Goal: Task Accomplishment & Management: Complete application form

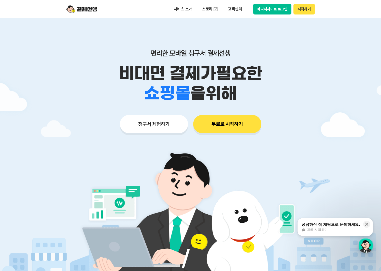
click at [241, 127] on button "무료로 시작하기" at bounding box center [227, 124] width 68 height 18
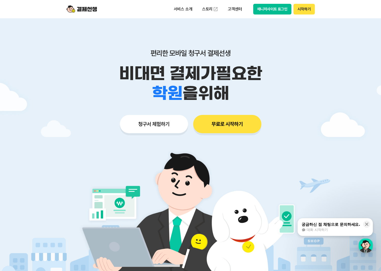
click at [311, 8] on button "시작하기" at bounding box center [303, 9] width 21 height 11
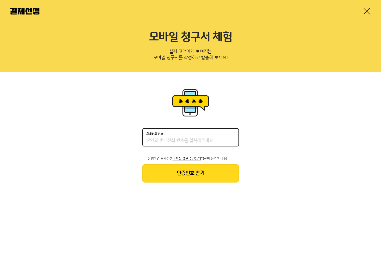
click at [162, 138] on input "휴대전화 번호" at bounding box center [190, 141] width 89 height 6
type input "01058604922"
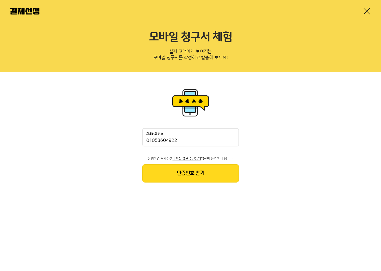
click at [179, 169] on button "인증번호 받기" at bounding box center [190, 173] width 97 height 18
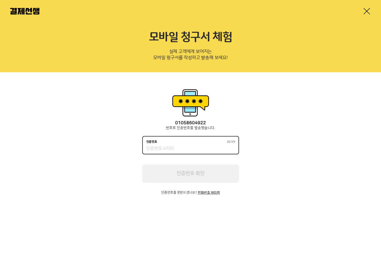
click at [178, 149] on input "인증번호 02:59" at bounding box center [190, 149] width 89 height 6
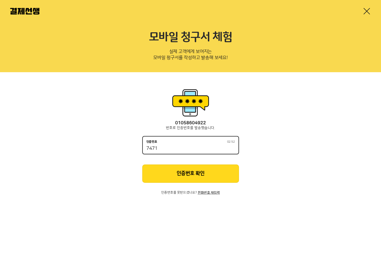
type input "7471"
click at [203, 175] on button "인증번호 확인" at bounding box center [190, 174] width 97 height 18
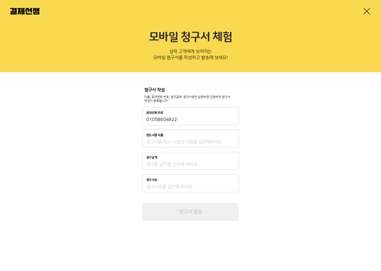
click at [194, 145] on div "받는사람 이름" at bounding box center [190, 139] width 97 height 18
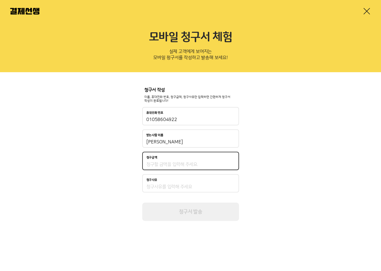
click at [178, 165] on input "청구금액" at bounding box center [190, 165] width 89 height 6
click at [175, 142] on input "[PERSON_NAME]" at bounding box center [190, 142] width 89 height 6
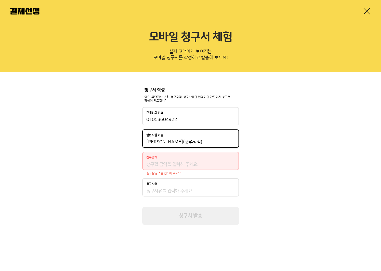
type input "[PERSON_NAME](굿쭈상점)"
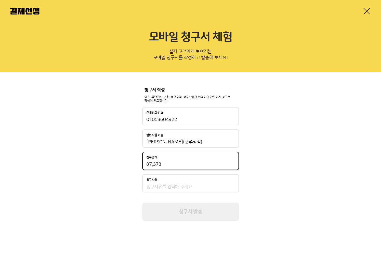
type input "873,780"
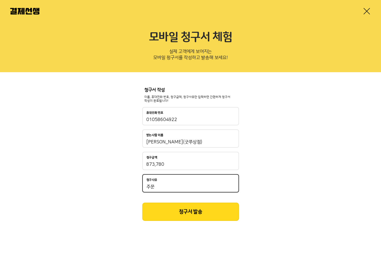
type input "주"
type input "리플렛 제작 총 600부"
click at [186, 211] on button "청구서 발송" at bounding box center [190, 212] width 97 height 18
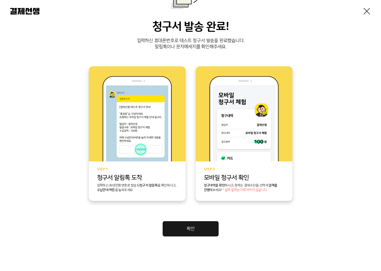
scroll to position [57, 0]
click at [192, 227] on link "확인" at bounding box center [191, 228] width 56 height 15
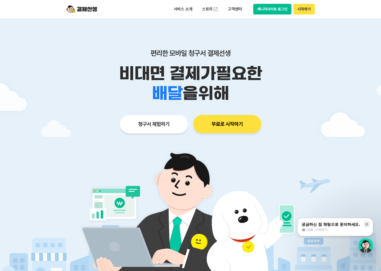
click at [160, 115] on div "편리한 모바일 청구서 결제선생 비대면 결제가 필요한 학원 공부방 호텔 쇼핑몰 병원 배달 보험사 항공사 골프장 을 위해 청구서 체험하기 무료로 …" at bounding box center [190, 81] width 261 height 126
click at [159, 124] on button "청구서 체험하기" at bounding box center [154, 124] width 68 height 18
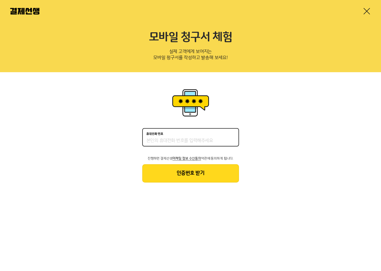
click at [159, 138] on input "휴대전화 번호" at bounding box center [190, 141] width 89 height 6
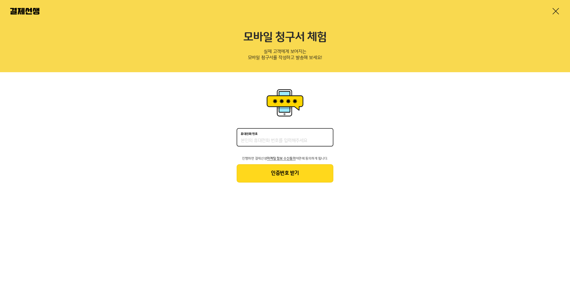
click at [381, 10] on link at bounding box center [556, 11] width 8 height 8
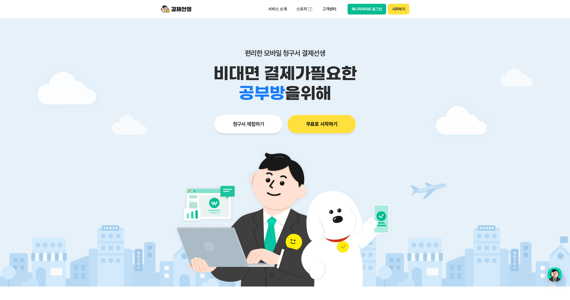
click at [364, 9] on button "매니저사이트 로그인" at bounding box center [367, 9] width 38 height 11
click at [375, 7] on button "매니저사이트 로그인" at bounding box center [367, 9] width 38 height 11
